Goal: Check status: Check status

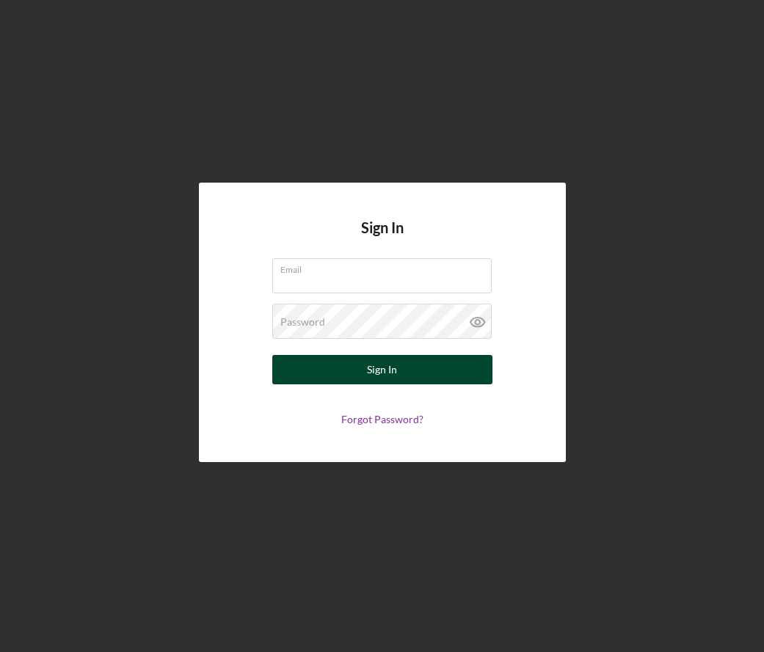
type input "[EMAIL_ADDRESS][DOMAIN_NAME]"
click at [365, 377] on button "Sign In" at bounding box center [382, 369] width 220 height 29
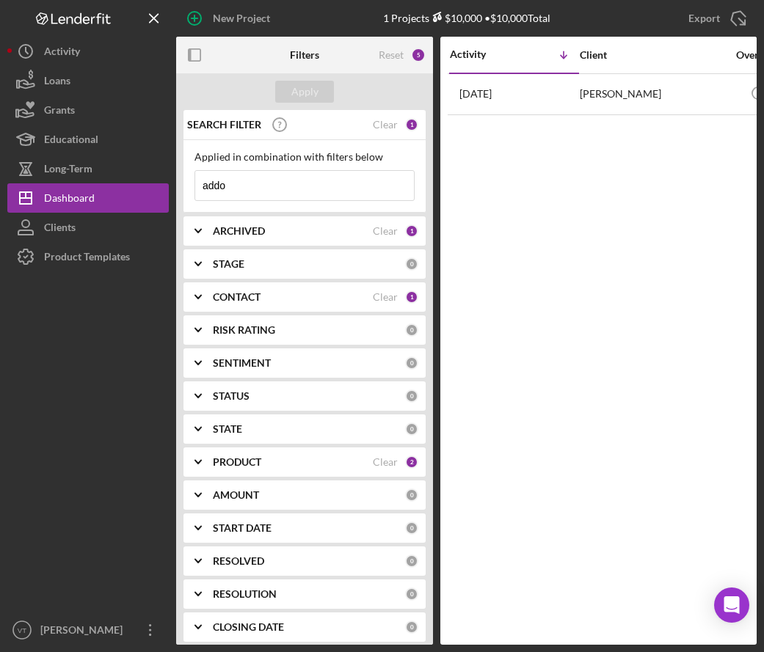
drag, startPoint x: 250, startPoint y: 180, endPoint x: 179, endPoint y: 186, distance: 70.7
click at [178, 186] on div "SEARCH FILTER Clear 1 Applied in combination with filters below addo Icon/Menu …" at bounding box center [304, 377] width 257 height 535
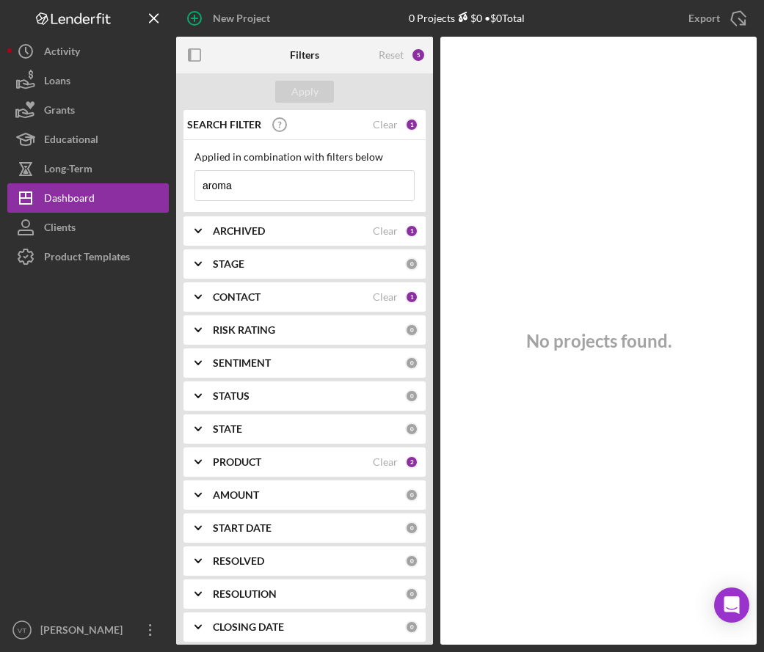
drag, startPoint x: 258, startPoint y: 186, endPoint x: 191, endPoint y: 186, distance: 67.5
click at [191, 186] on div "Applied in combination with filters below aroma Icon/Menu Close" at bounding box center [304, 176] width 242 height 73
type input "j"
click at [319, 198] on input "[PERSON_NAME]" at bounding box center [304, 185] width 219 height 29
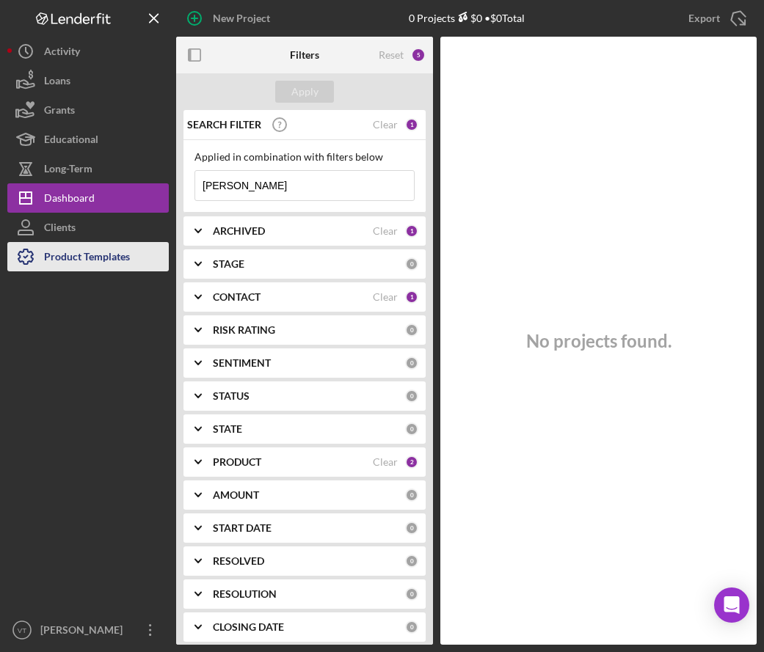
type input "[PERSON_NAME]"
click at [405, 231] on div "1" at bounding box center [411, 231] width 13 height 13
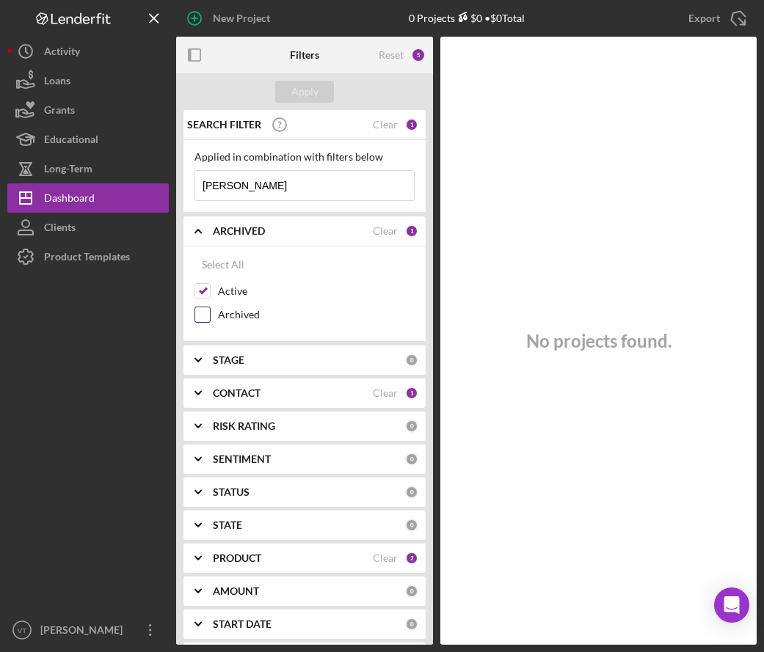
click at [211, 318] on div "Archived" at bounding box center [304, 318] width 220 height 23
click at [203, 316] on input "Archived" at bounding box center [202, 314] width 15 height 15
checkbox input "true"
click at [265, 188] on input "[PERSON_NAME]" at bounding box center [304, 185] width 219 height 29
click at [310, 85] on div "Apply" at bounding box center [304, 92] width 27 height 22
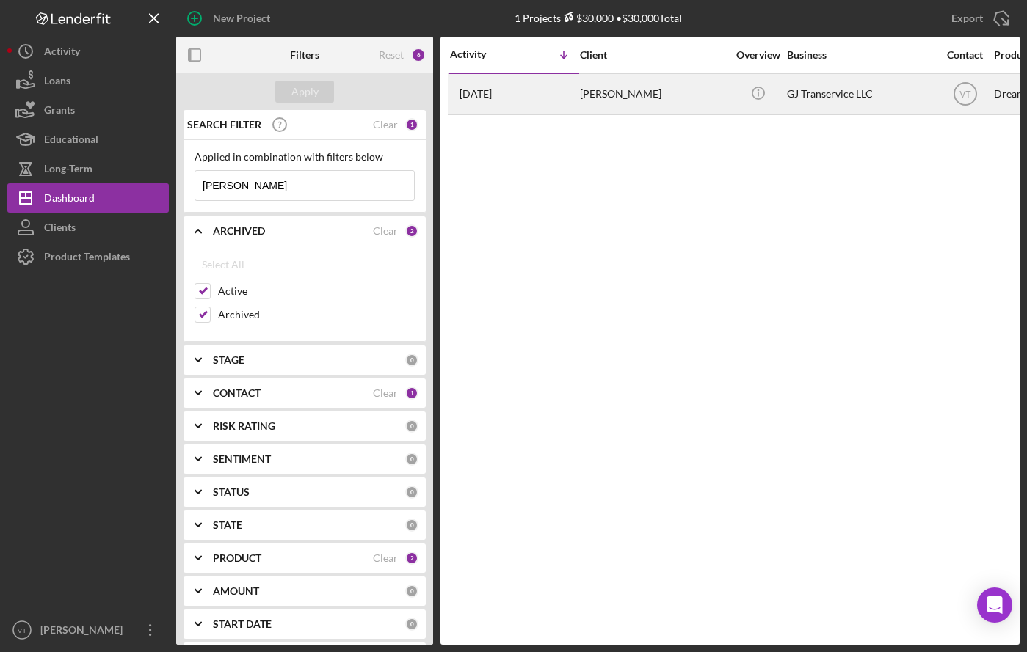
click at [642, 92] on div "[PERSON_NAME]" at bounding box center [653, 94] width 147 height 39
